Goal: Task Accomplishment & Management: Manage account settings

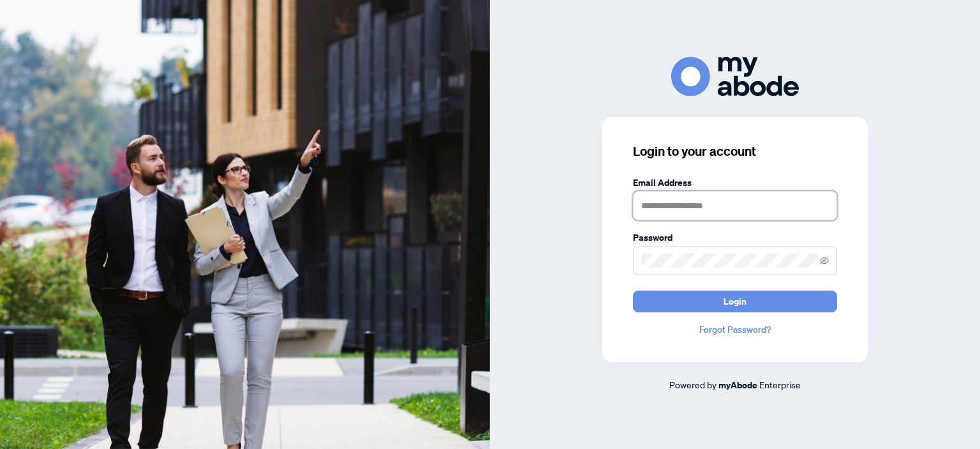
click at [659, 202] on input "text" at bounding box center [735, 205] width 204 height 29
type input "**********"
click at [633, 290] on button "Login" at bounding box center [735, 301] width 204 height 22
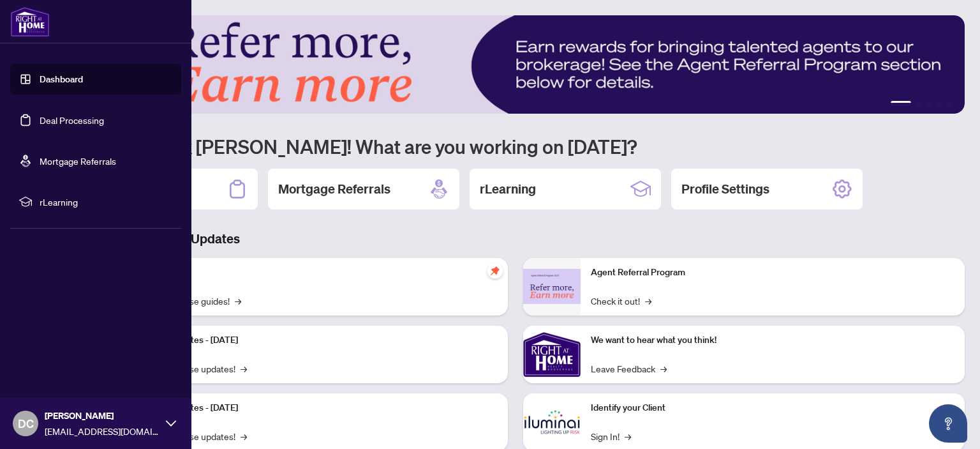
click at [78, 119] on link "Deal Processing" at bounding box center [72, 119] width 64 height 11
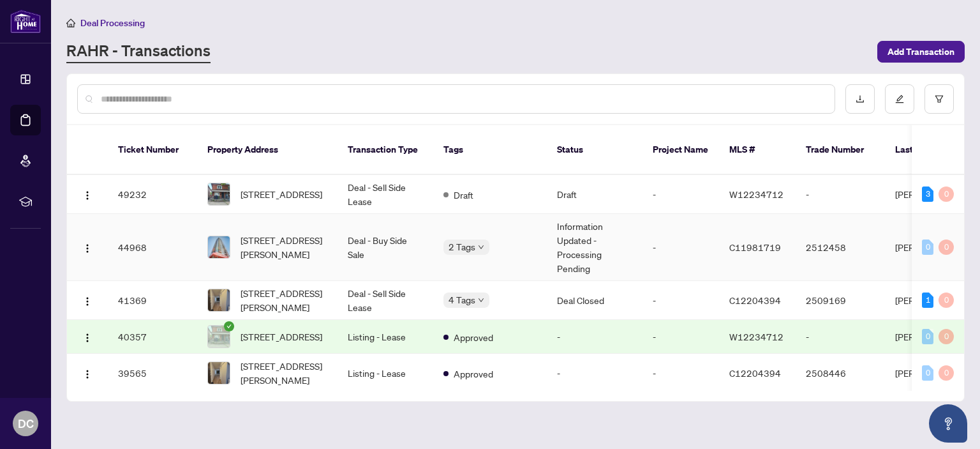
click at [387, 234] on td "Deal - Buy Side Sale" at bounding box center [386, 247] width 96 height 67
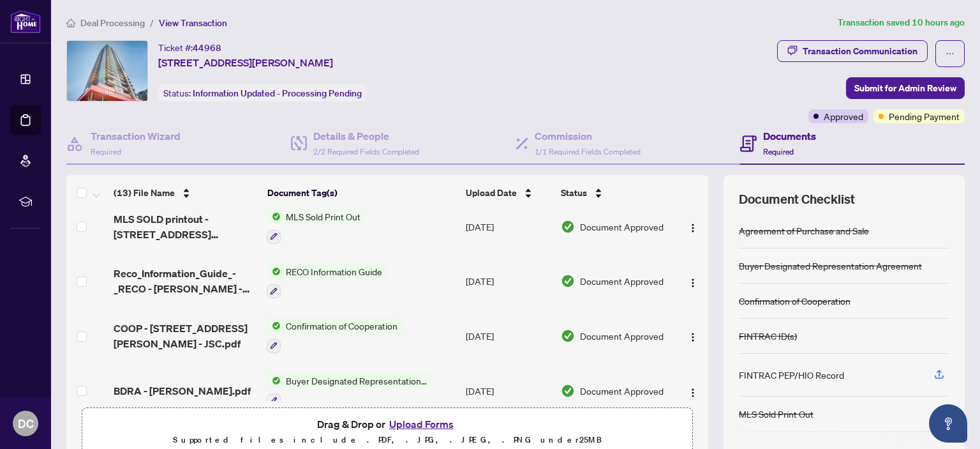
scroll to position [493, 0]
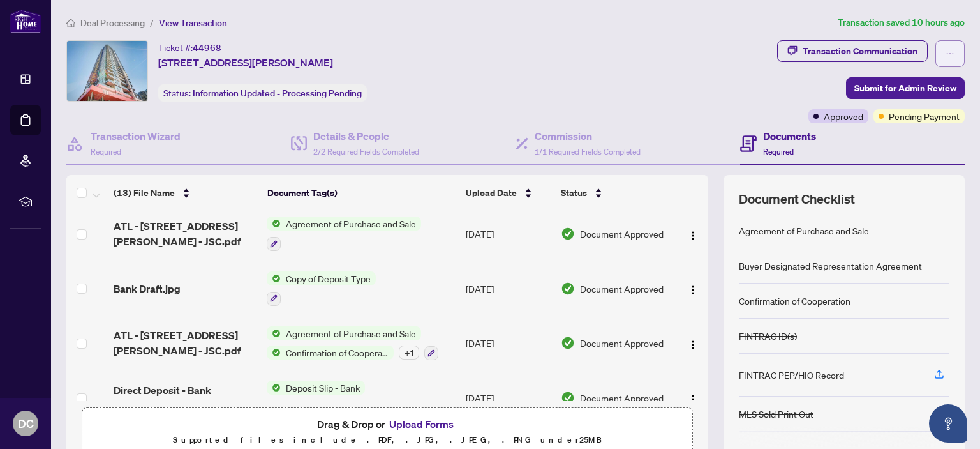
click at [954, 56] on icon "ellipsis" at bounding box center [950, 53] width 9 height 9
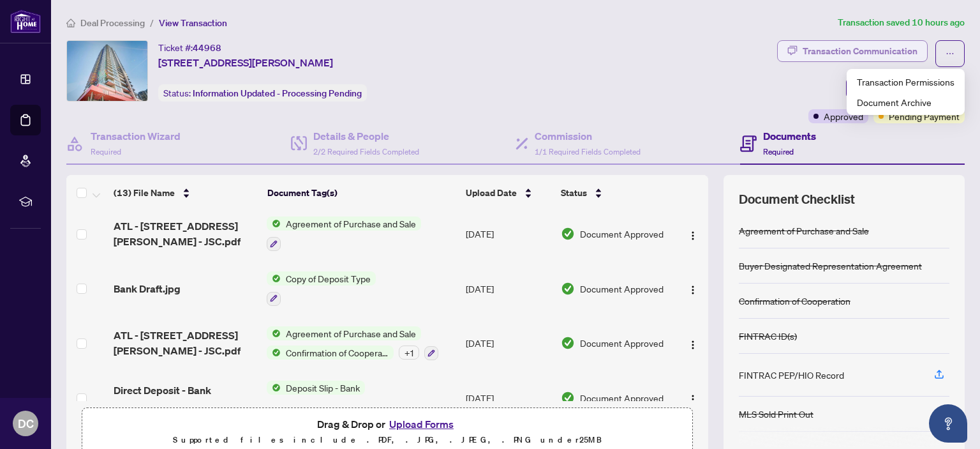
click at [870, 52] on div "Transaction Communication" at bounding box center [860, 51] width 115 height 20
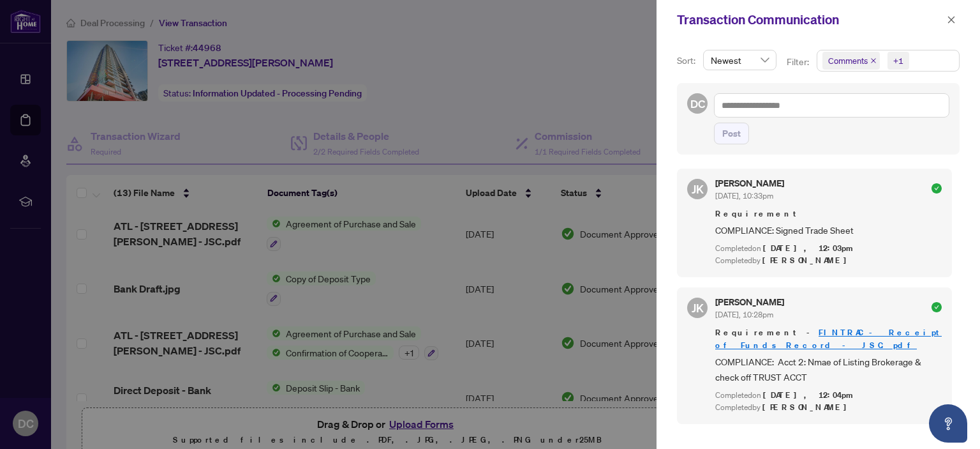
scroll to position [2, 0]
click at [954, 20] on icon "close" at bounding box center [951, 19] width 9 height 9
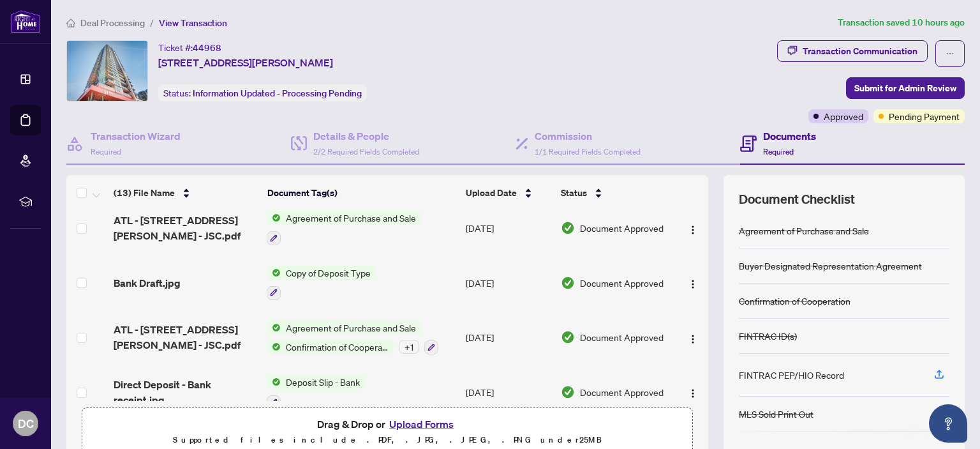
scroll to position [500, 0]
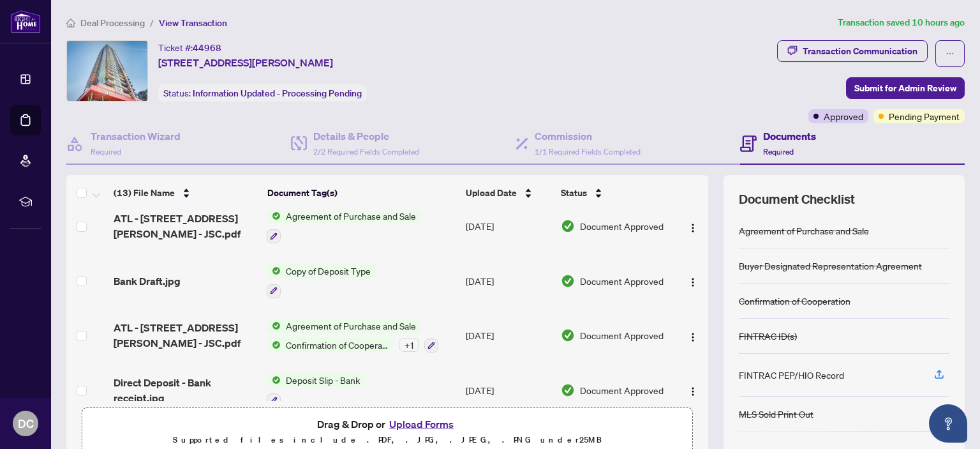
click at [56, 312] on main "Deal Processing / View Transaction Transaction saved 10 hours ago Ticket #: 449…" at bounding box center [515, 224] width 929 height 449
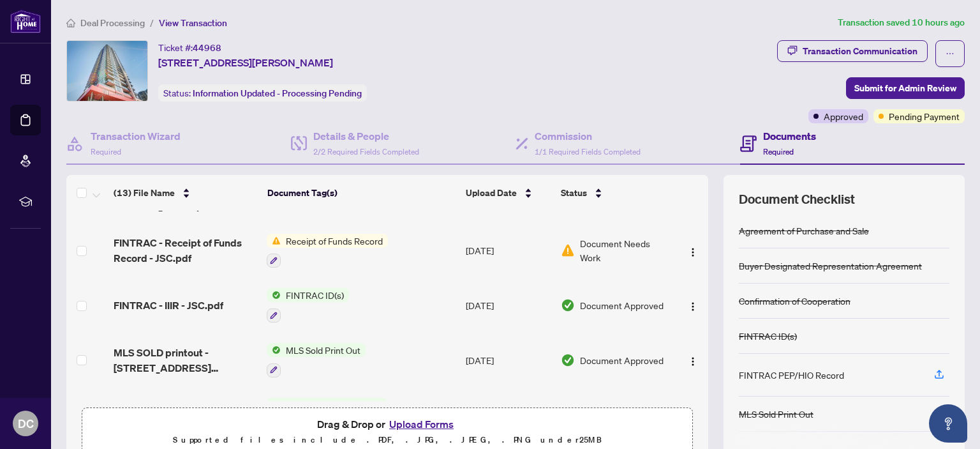
scroll to position [0, 0]
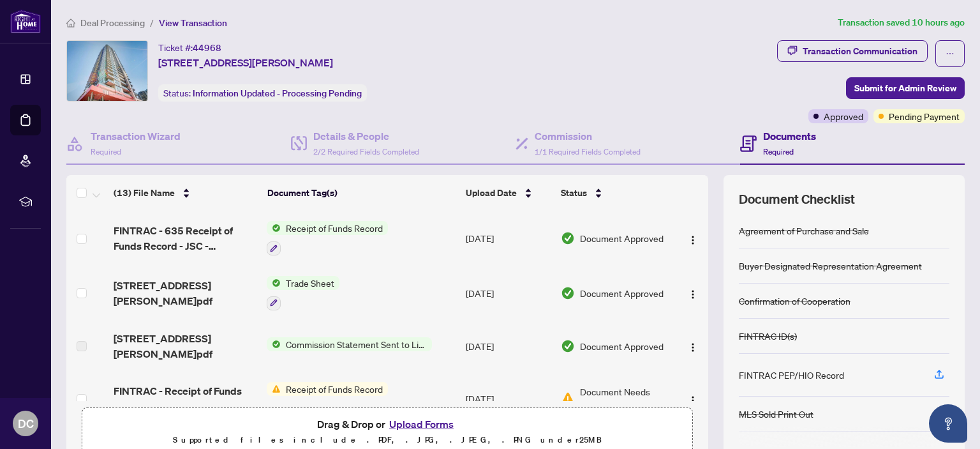
click at [612, 58] on div "Ticket #: 44968 2508-88 Sheppard Ave, Toronto, Ontario M2N 6Y2, Canada Status: …" at bounding box center [419, 70] width 706 height 61
click at [610, 54] on div "Ticket #: 44968 2508-88 Sheppard Ave, Toronto, Ontario M2N 6Y2, Canada Status: …" at bounding box center [419, 70] width 706 height 61
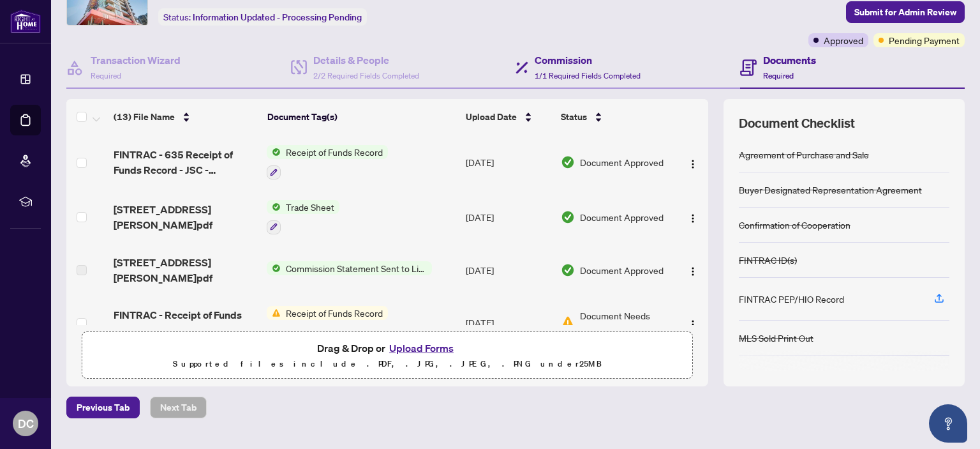
scroll to position [103, 0]
